Goal: Navigation & Orientation: Find specific page/section

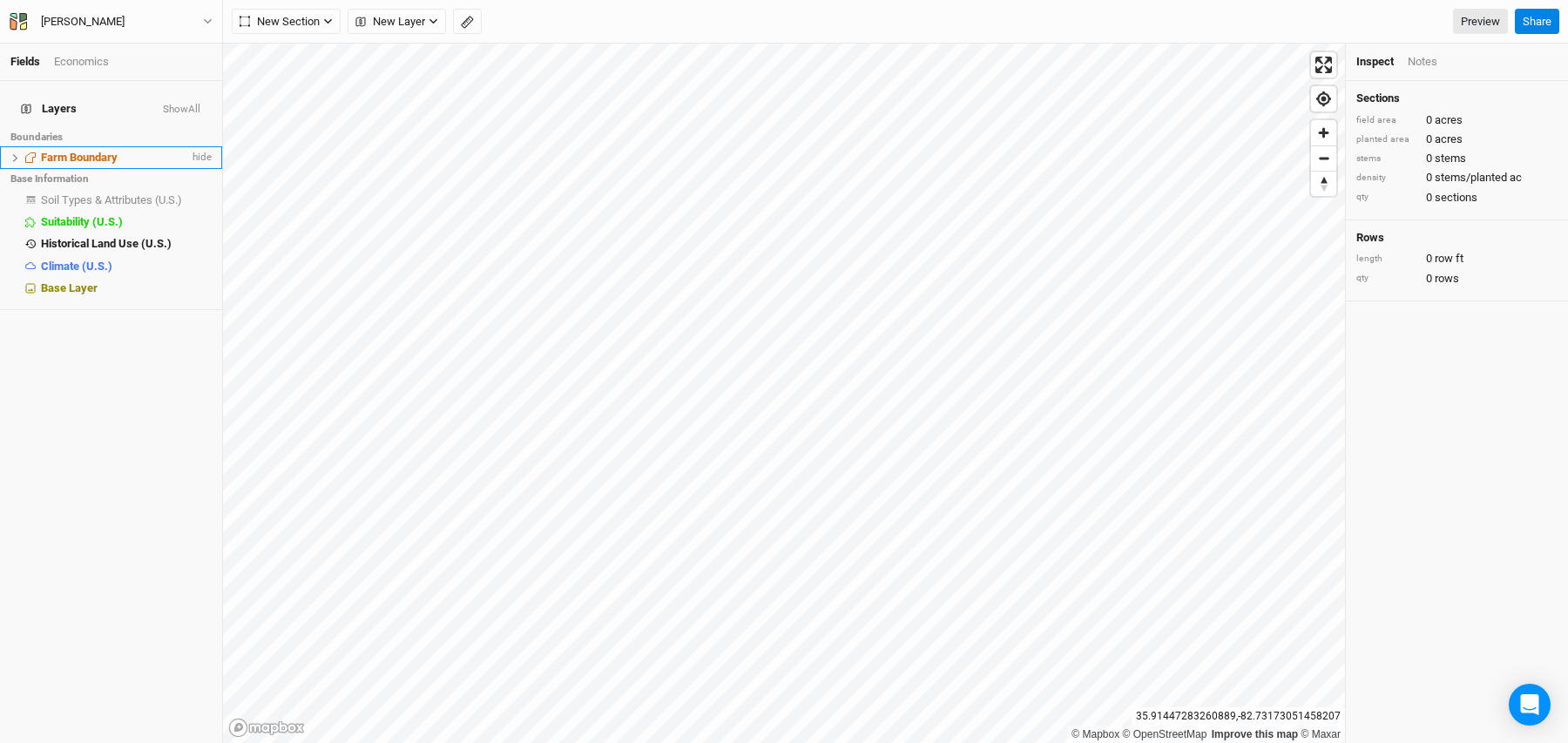
click at [66, 147] on li "Farm Boundary hide" at bounding box center [111, 157] width 222 height 22
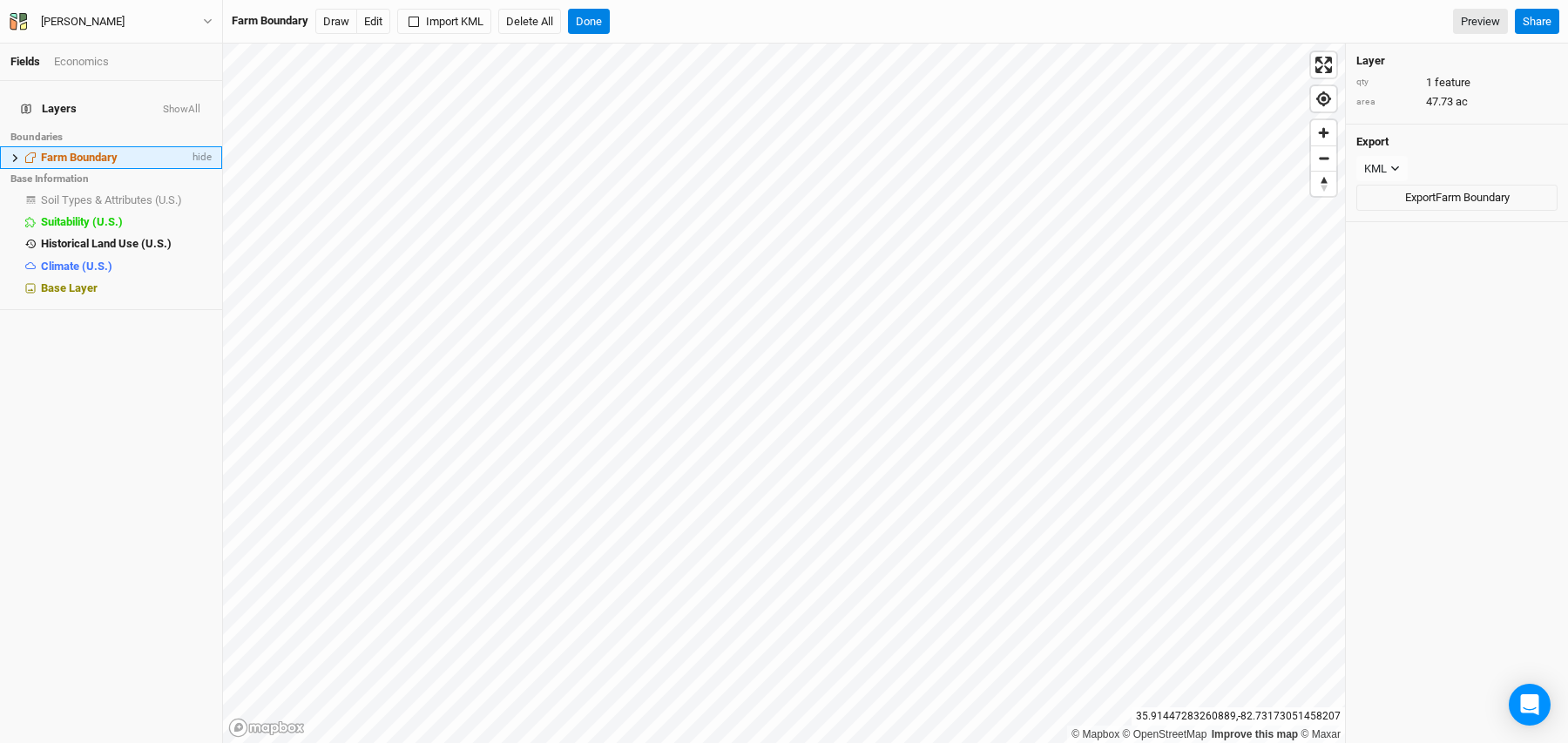
click at [15, 154] on icon at bounding box center [15, 157] width 5 height 8
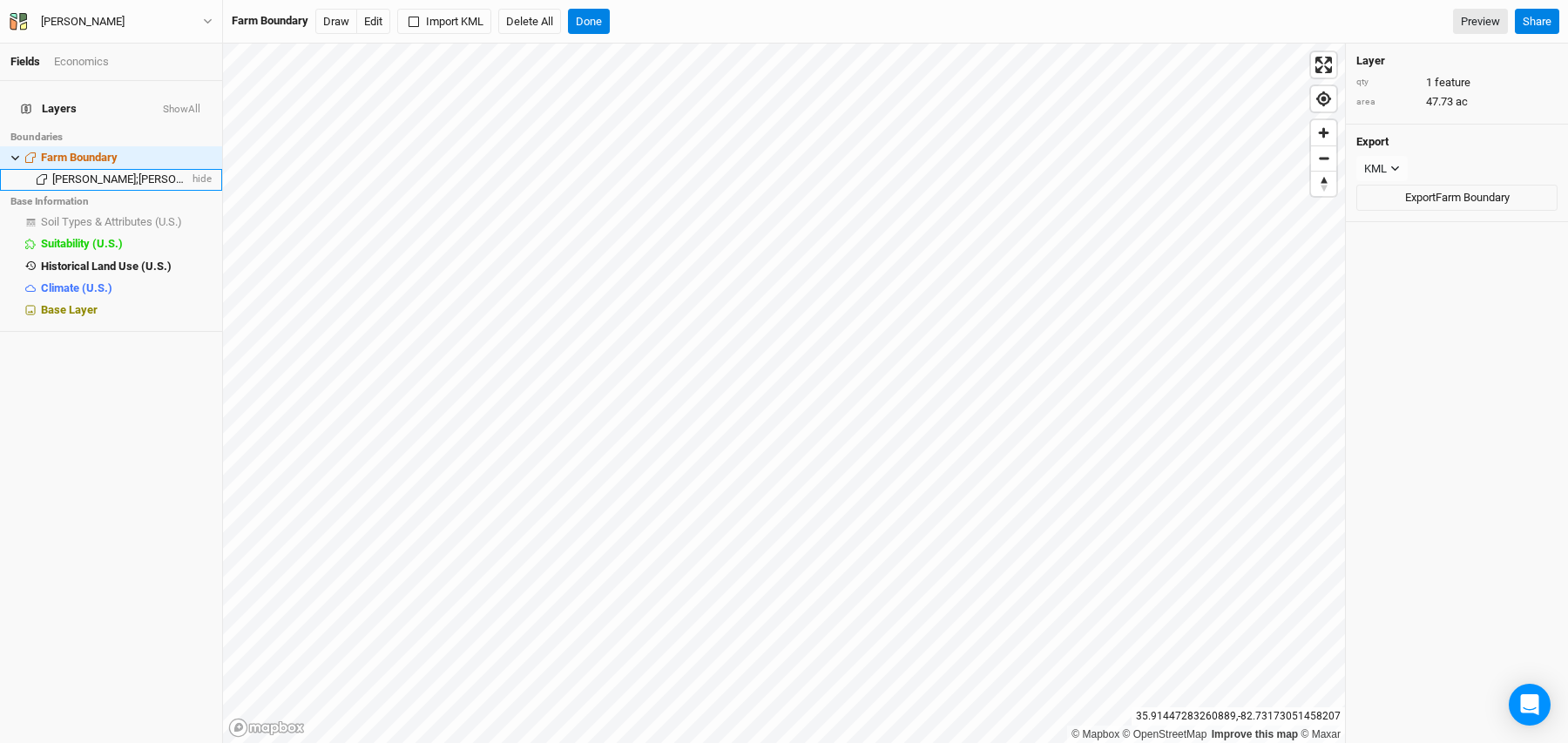
click at [77, 172] on span "[PERSON_NAME];[PERSON_NAME]" at bounding box center [137, 178] width 170 height 13
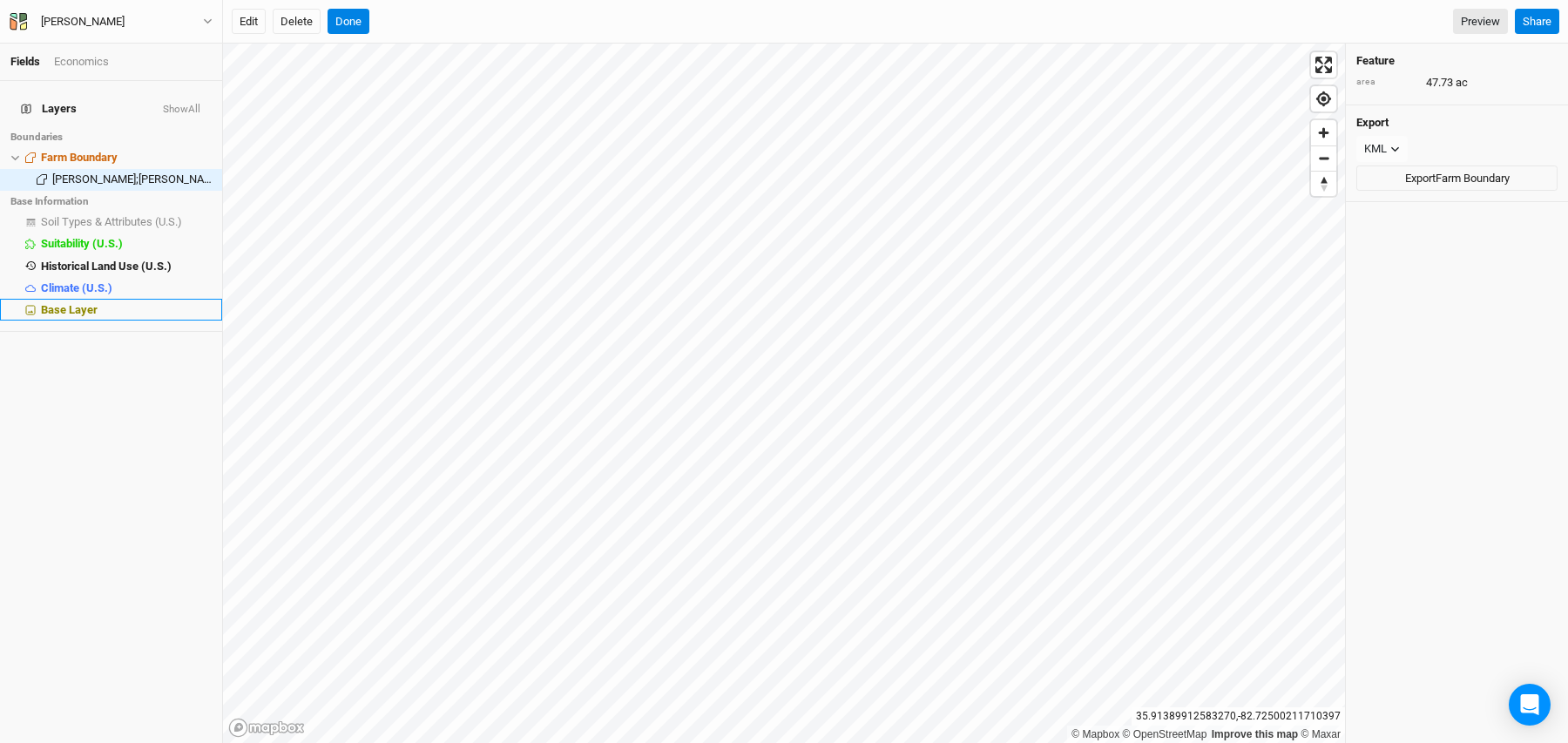
click at [58, 303] on span "Base Layer" at bounding box center [70, 309] width 57 height 13
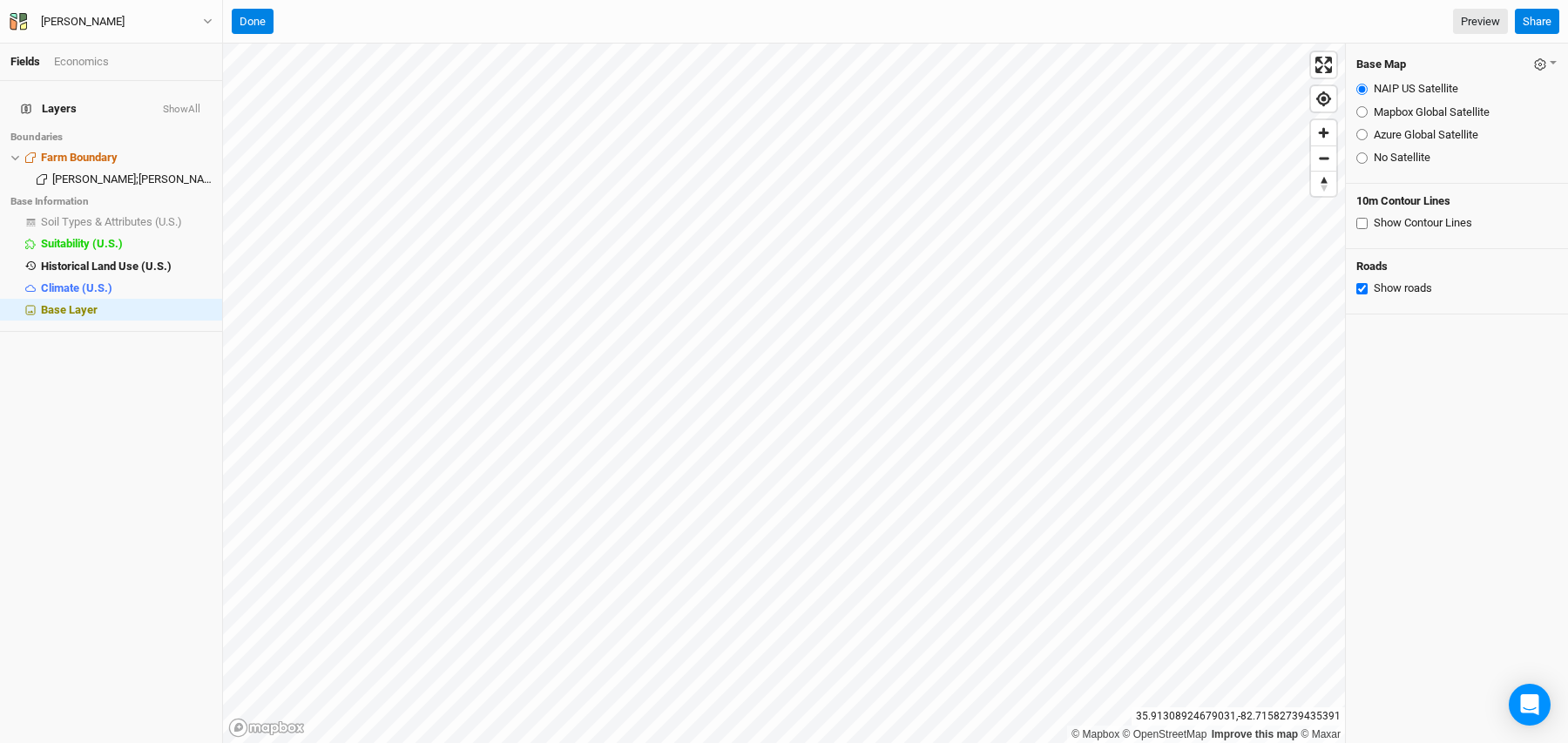
click at [1363, 110] on input "Mapbox Global Satellite" at bounding box center [1362, 112] width 12 height 12
radio input "true"
click at [1359, 133] on input "Azure Global Satellite" at bounding box center [1362, 135] width 12 height 12
radio input "true"
click at [1364, 159] on input "No Satellite" at bounding box center [1362, 158] width 12 height 12
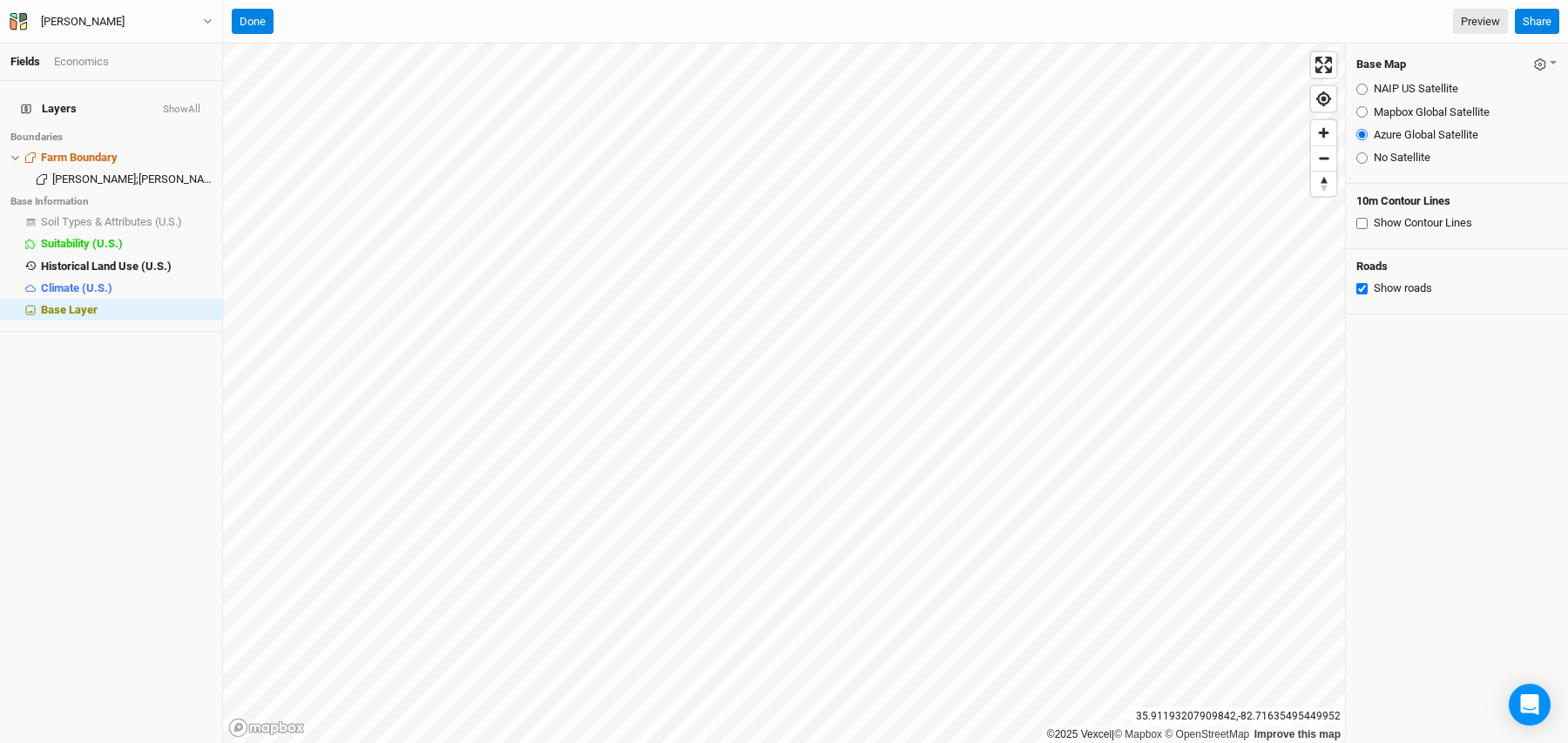
radio input "true"
click at [1362, 139] on input "Azure Global Satellite" at bounding box center [1362, 135] width 12 height 12
radio input "true"
